Goal: Navigation & Orientation: Go to known website

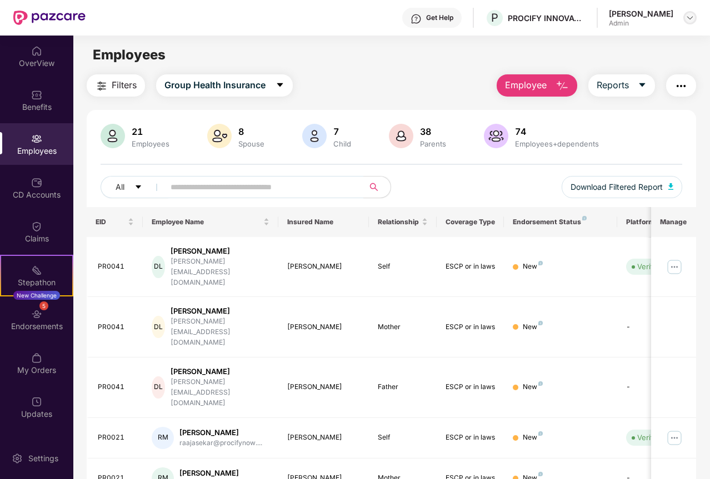
click at [688, 17] on img at bounding box center [689, 17] width 9 height 9
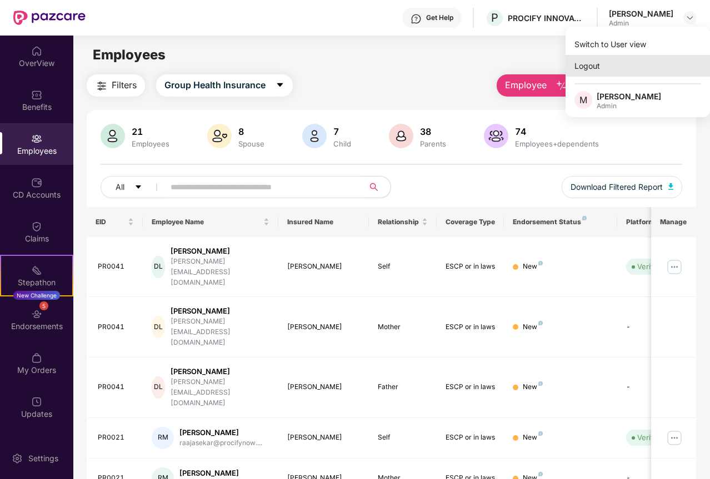
click at [580, 67] on div "Logout" at bounding box center [637, 66] width 144 height 22
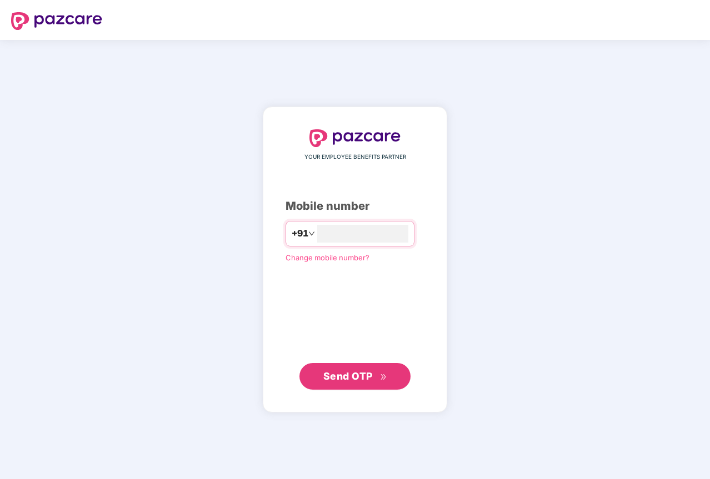
type input "**********"
click at [333, 366] on button "Send OTP" at bounding box center [354, 376] width 111 height 27
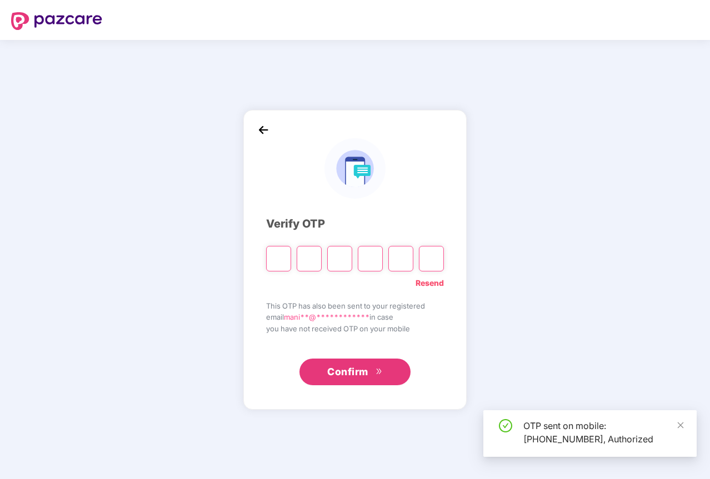
type input "*"
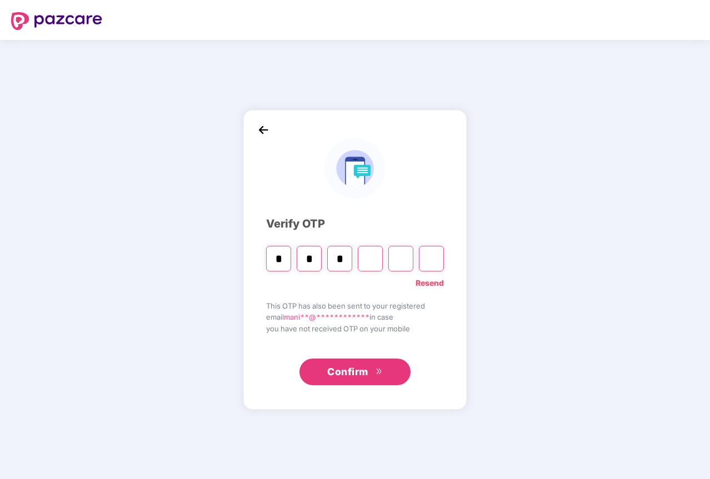
type input "*"
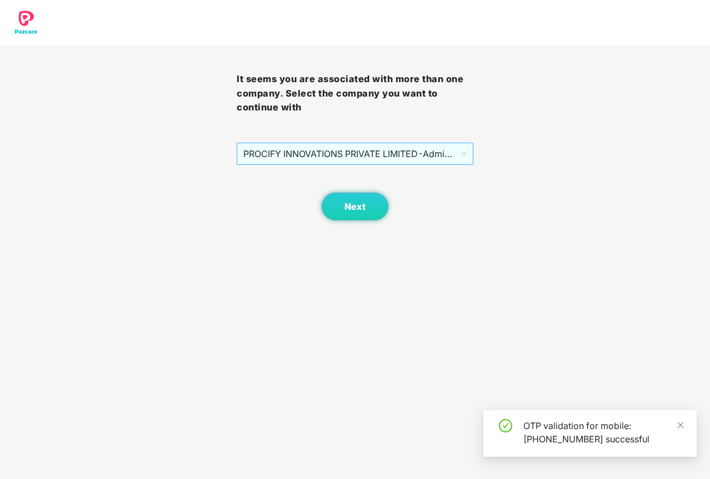
click at [352, 152] on span "PROCIFY INNOVATIONS PRIVATE LIMITED - Admin - ADMIN" at bounding box center [354, 153] width 223 height 21
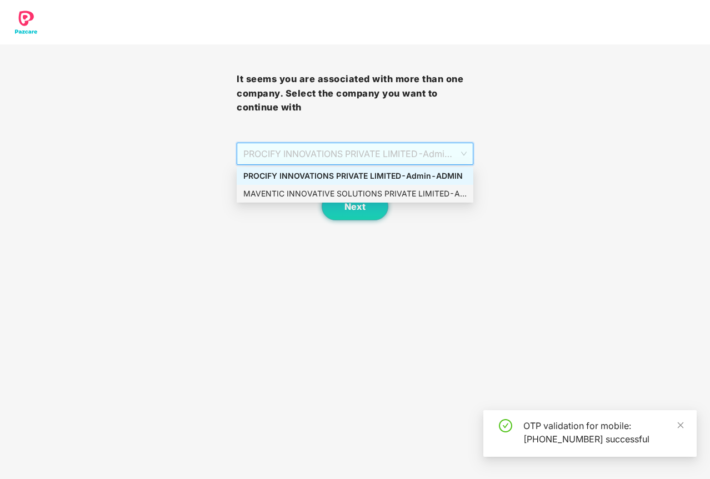
click at [325, 200] on div "MAVENTIC INNOVATIVE SOLUTIONS PRIVATE LIMITED - Admin - ADMIN" at bounding box center [355, 194] width 237 height 18
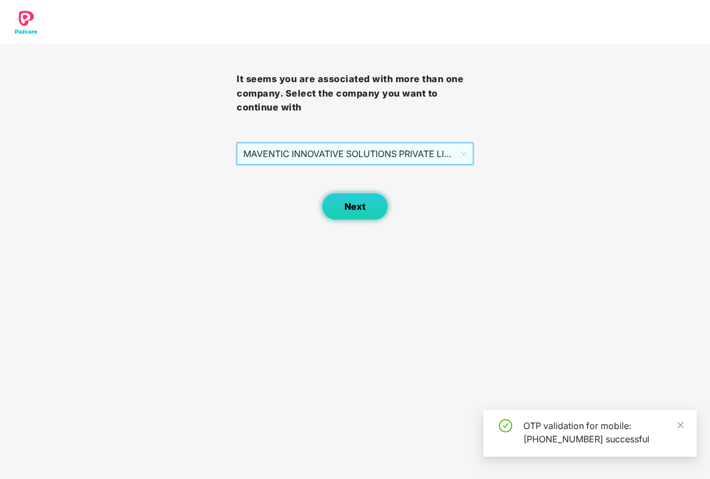
click at [344, 209] on button "Next" at bounding box center [355, 207] width 67 height 28
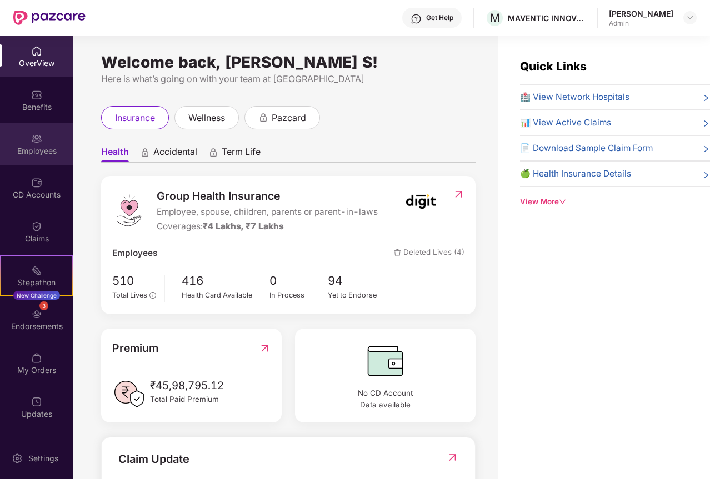
click at [41, 143] on img at bounding box center [36, 138] width 11 height 11
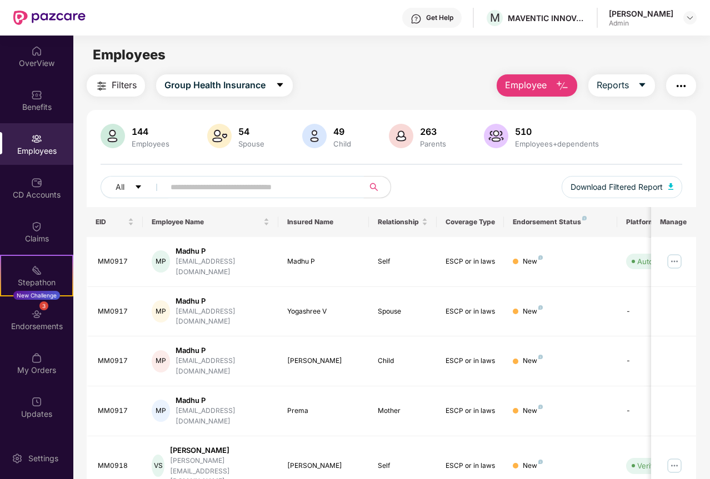
click at [226, 186] on input "text" at bounding box center [260, 187] width 178 height 17
